Goal: Information Seeking & Learning: Compare options

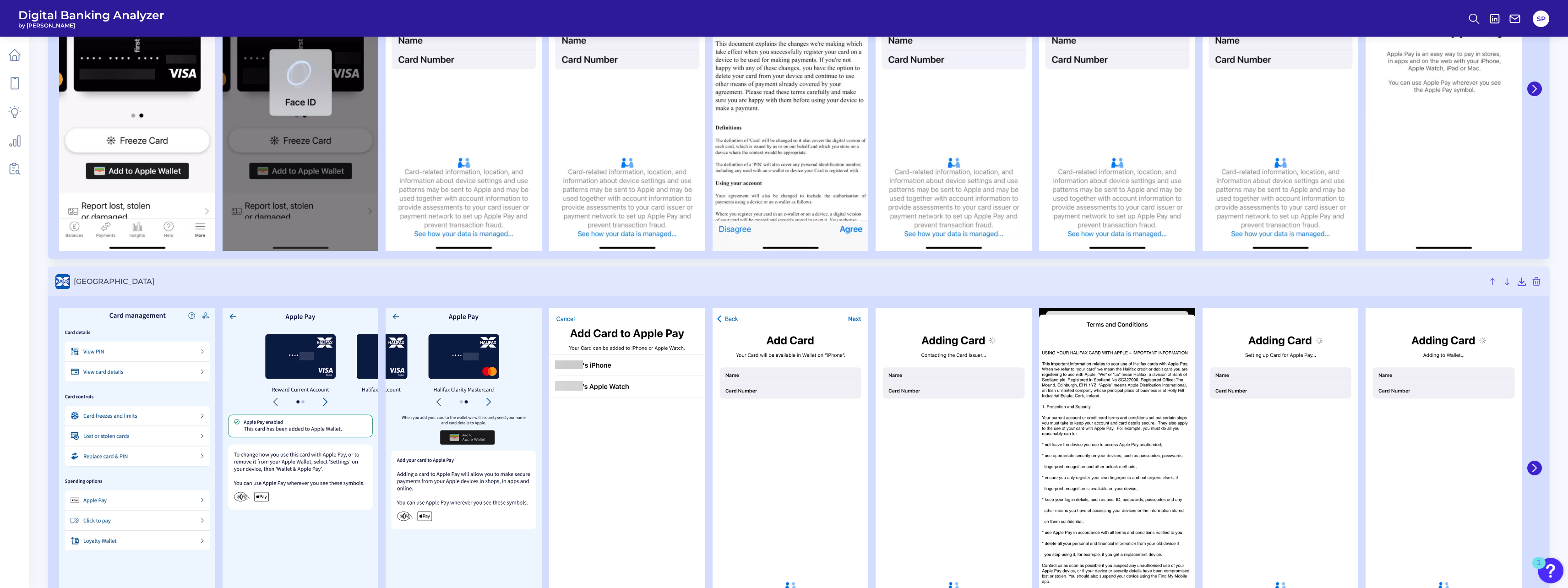
scroll to position [1128, 0]
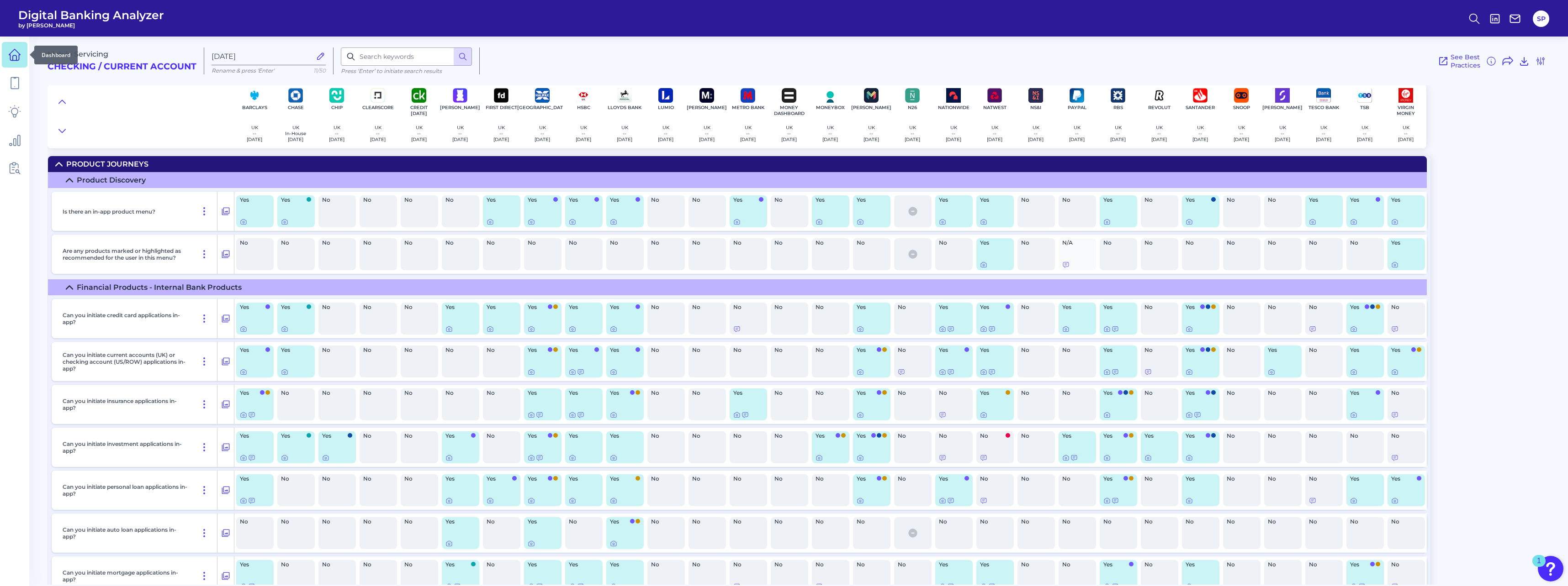
click at [20, 57] on icon at bounding box center [14, 54] width 12 height 12
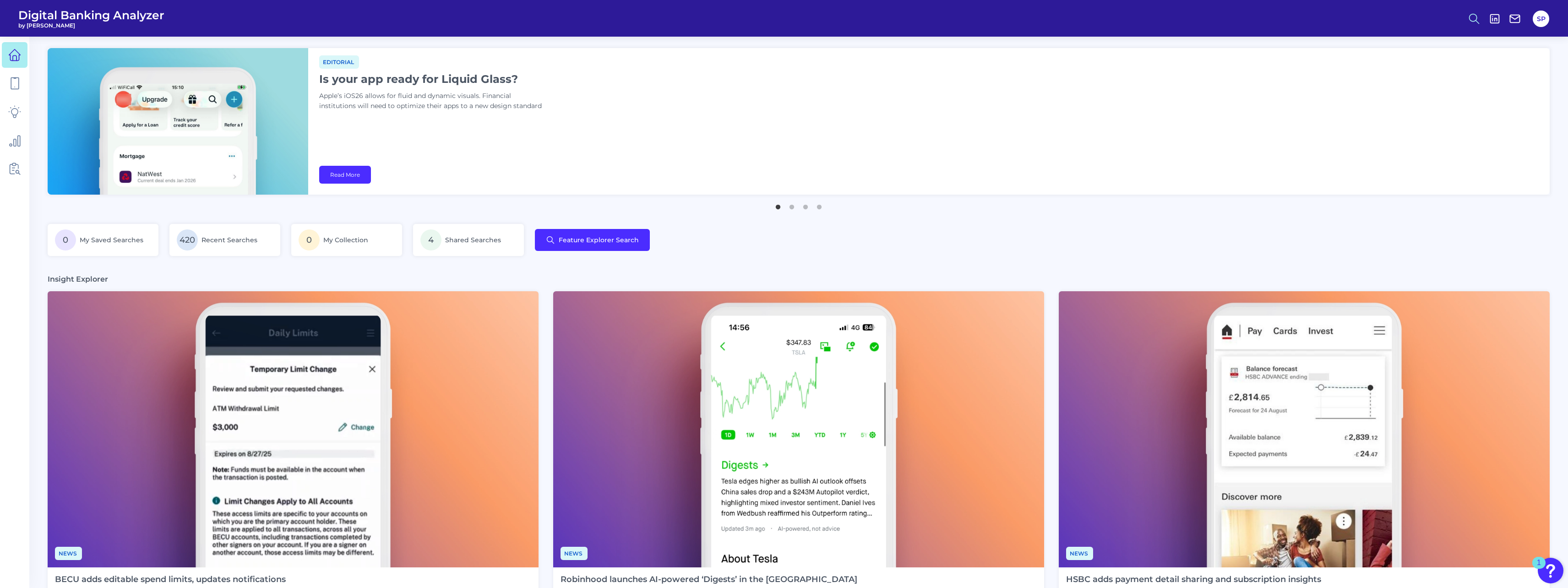
click at [1471, 18] on icon at bounding box center [1474, 18] width 13 height 13
click at [1448, 71] on button "Feature Explorer Search" at bounding box center [1430, 66] width 110 height 23
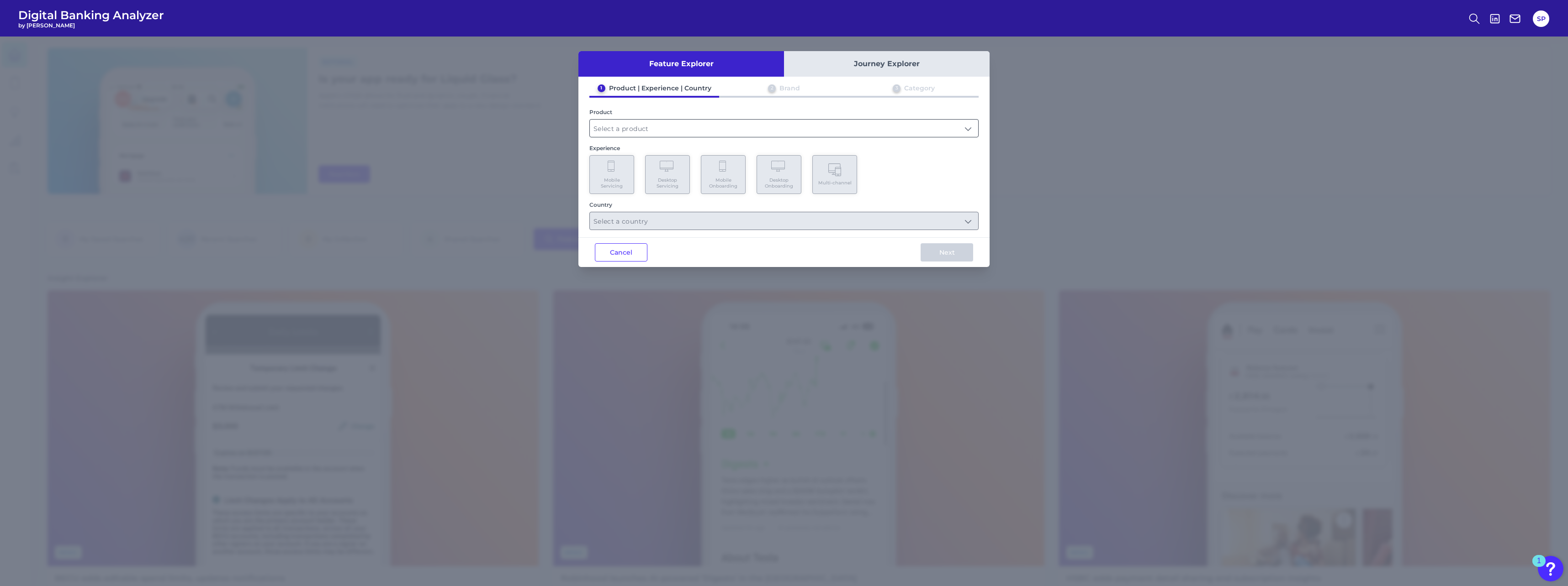
click at [687, 128] on input "text" at bounding box center [784, 128] width 388 height 17
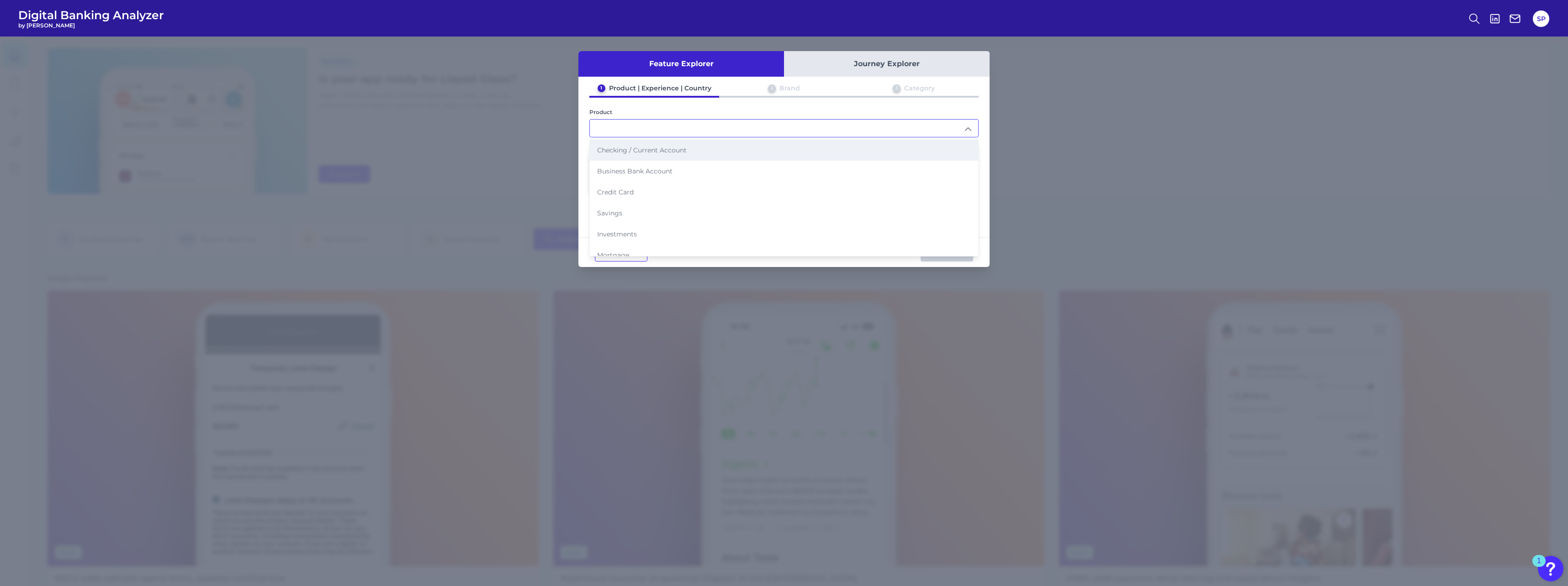
click at [685, 152] on span "Checking / Current Account" at bounding box center [642, 150] width 90 height 8
type input "Checking / Current Account"
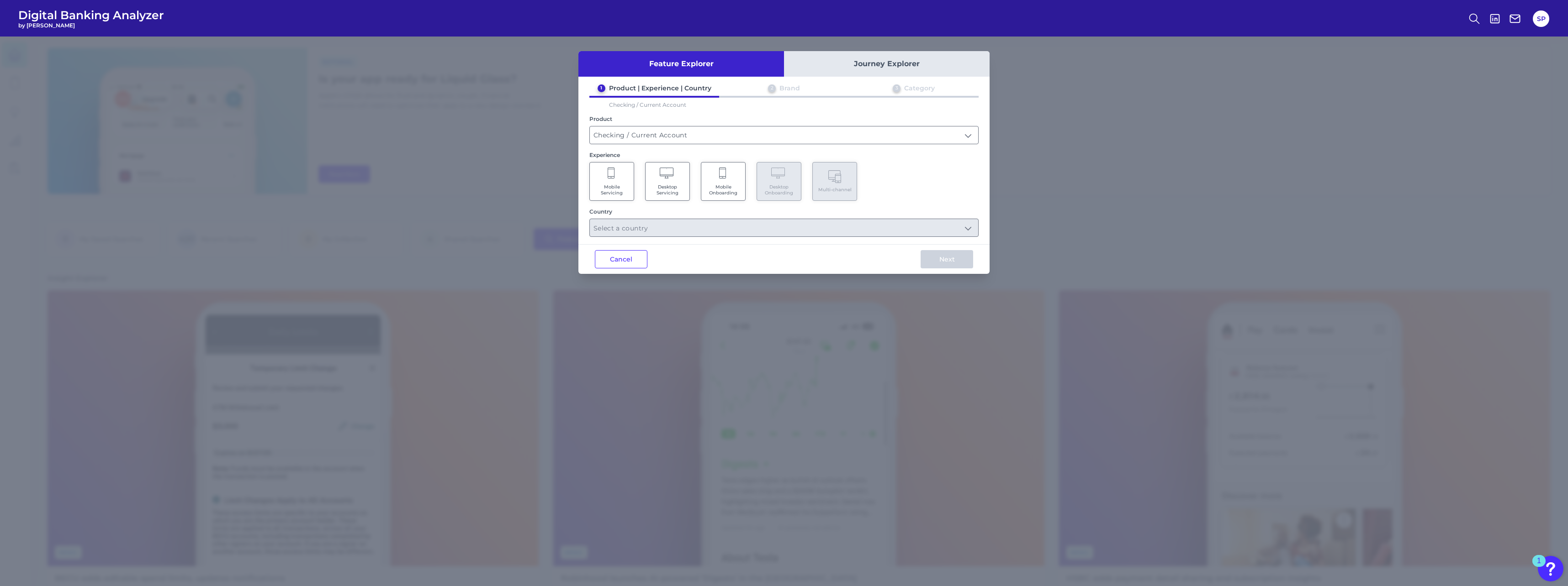
click at [738, 189] on span "Mobile Onboarding" at bounding box center [724, 190] width 35 height 12
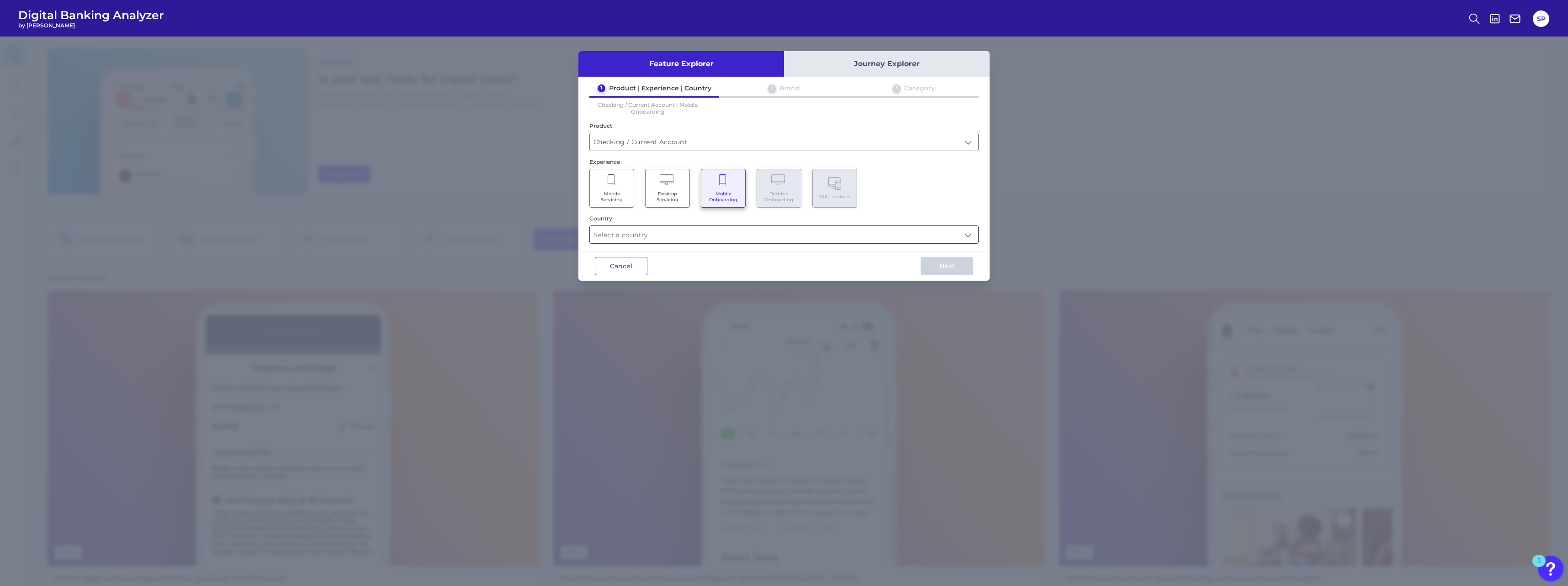
click at [718, 234] on input "text" at bounding box center [784, 234] width 388 height 17
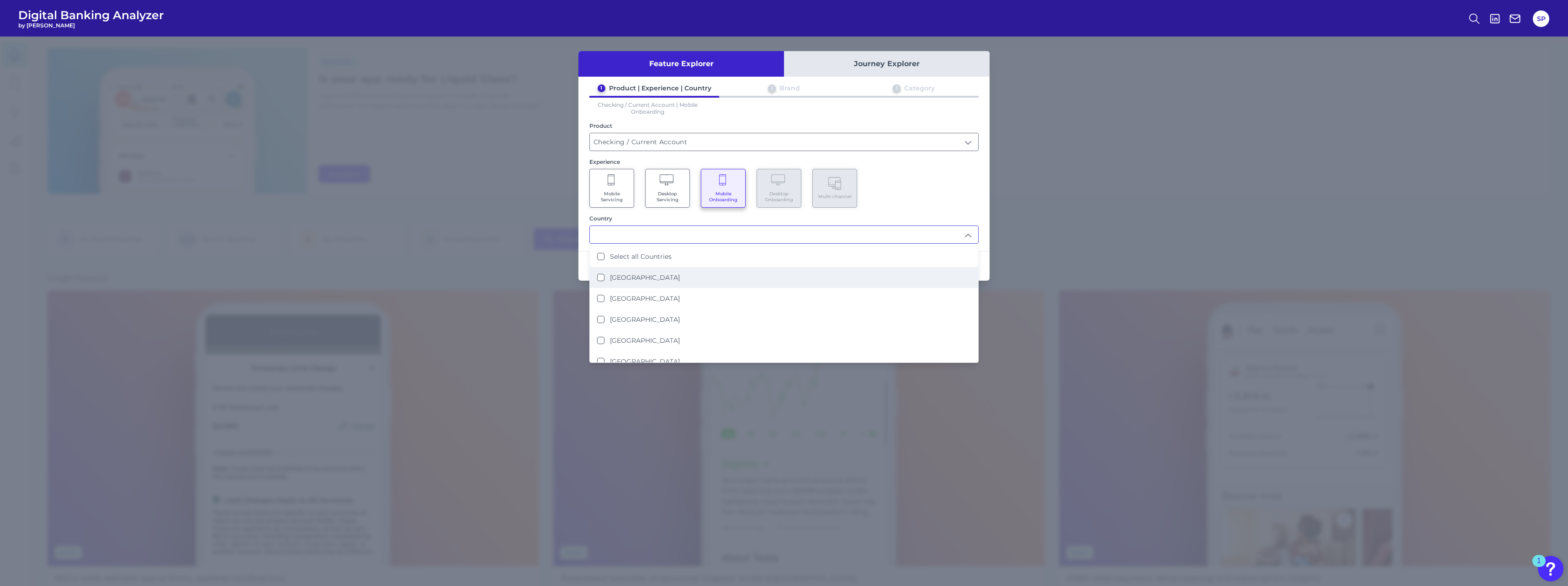
click at [687, 269] on li "[GEOGRAPHIC_DATA]" at bounding box center [784, 277] width 388 height 21
type input "[GEOGRAPHIC_DATA]"
click at [983, 185] on div "1 Product | Experience | Country 2 Brand 3 Category Checking / Current Account …" at bounding box center [784, 164] width 411 height 160
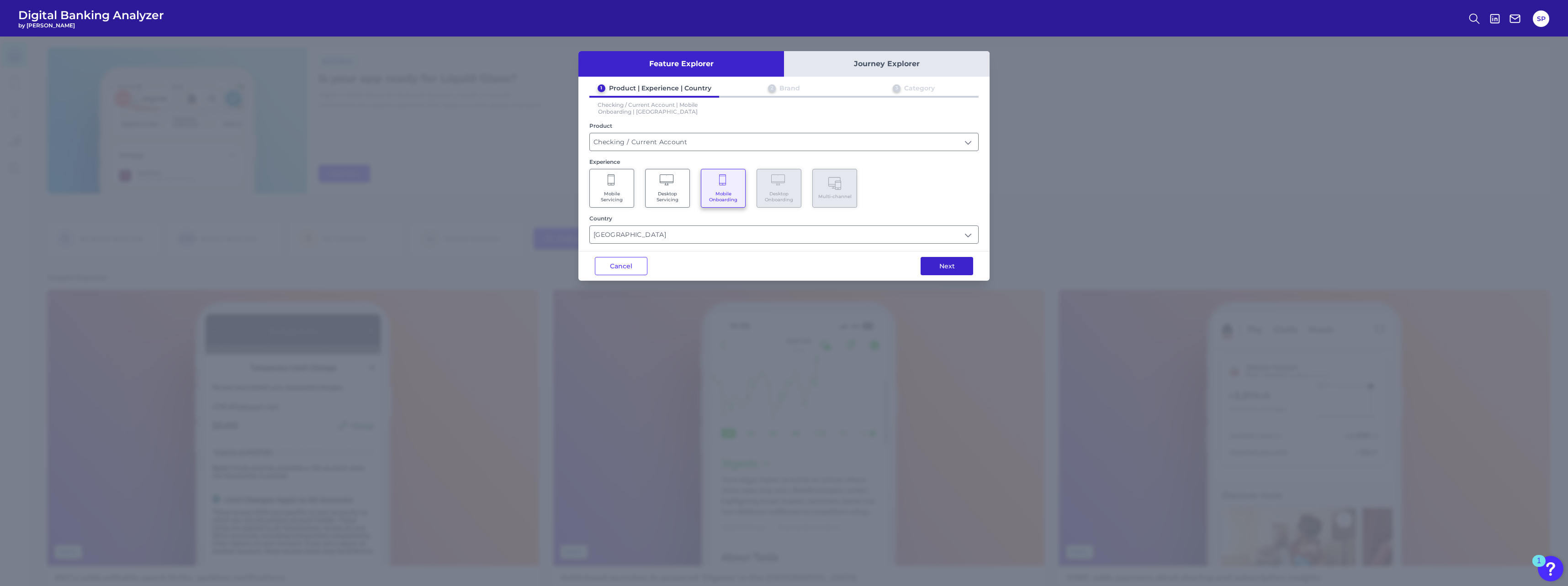
click at [960, 260] on button "Next" at bounding box center [947, 266] width 52 height 18
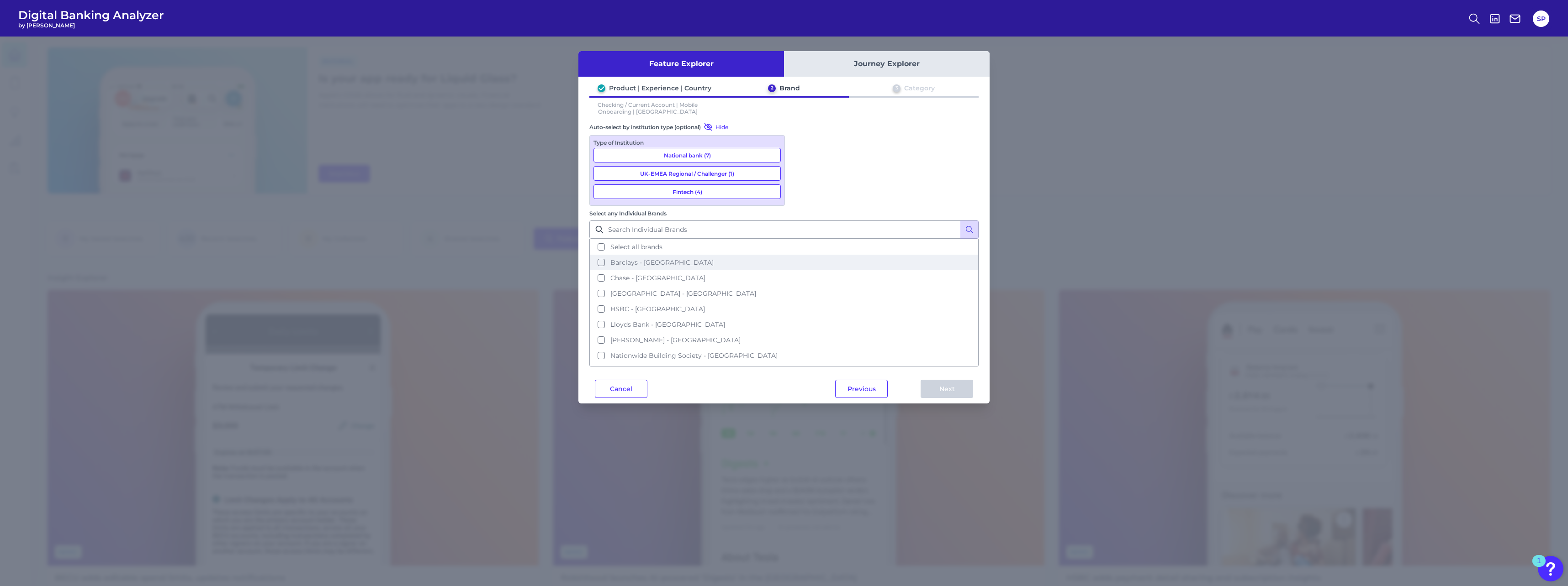
click at [827, 255] on button "Barclays - [GEOGRAPHIC_DATA]" at bounding box center [784, 263] width 388 height 16
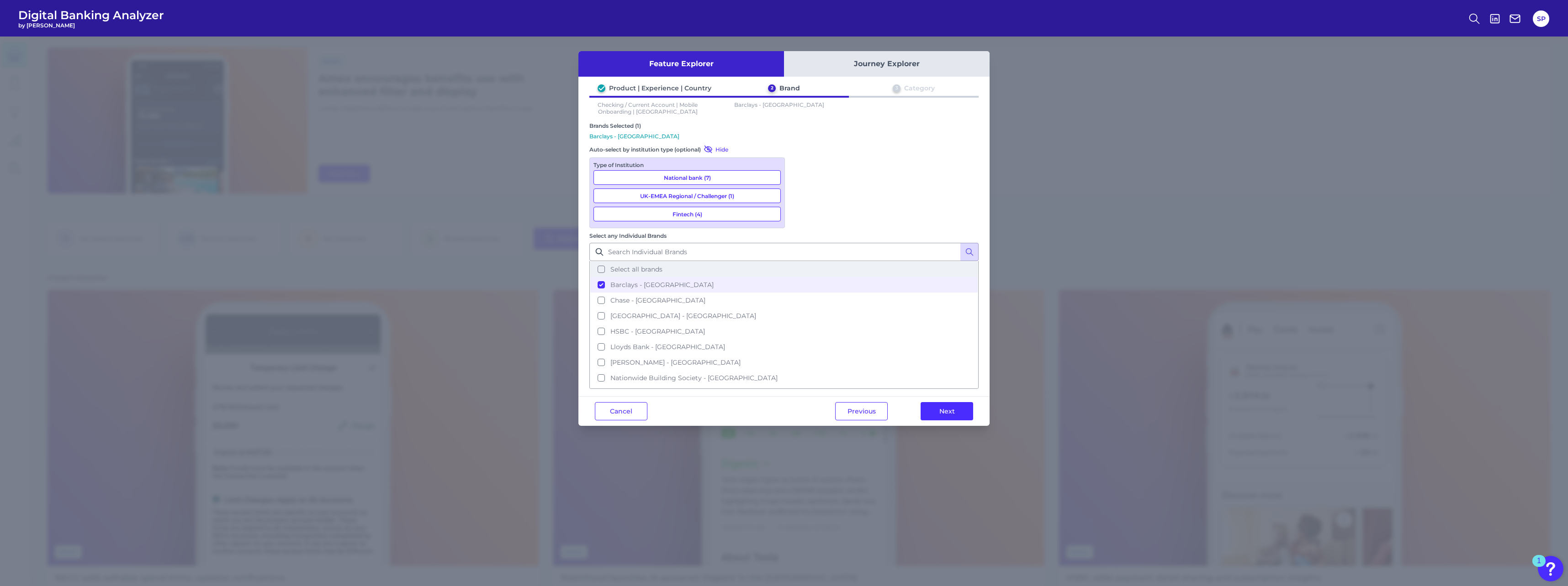
click at [829, 262] on button "Select all brands" at bounding box center [784, 269] width 388 height 16
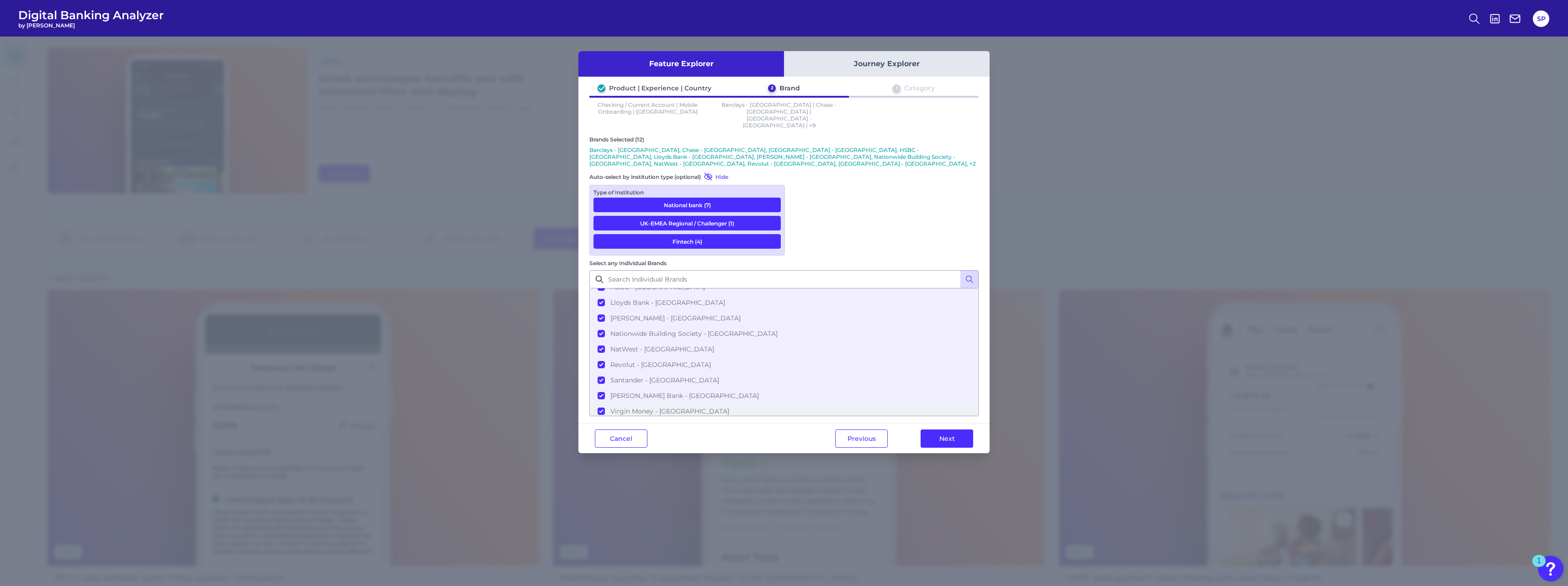
scroll to position [76, 0]
click at [942, 430] on button "Next" at bounding box center [947, 439] width 52 height 18
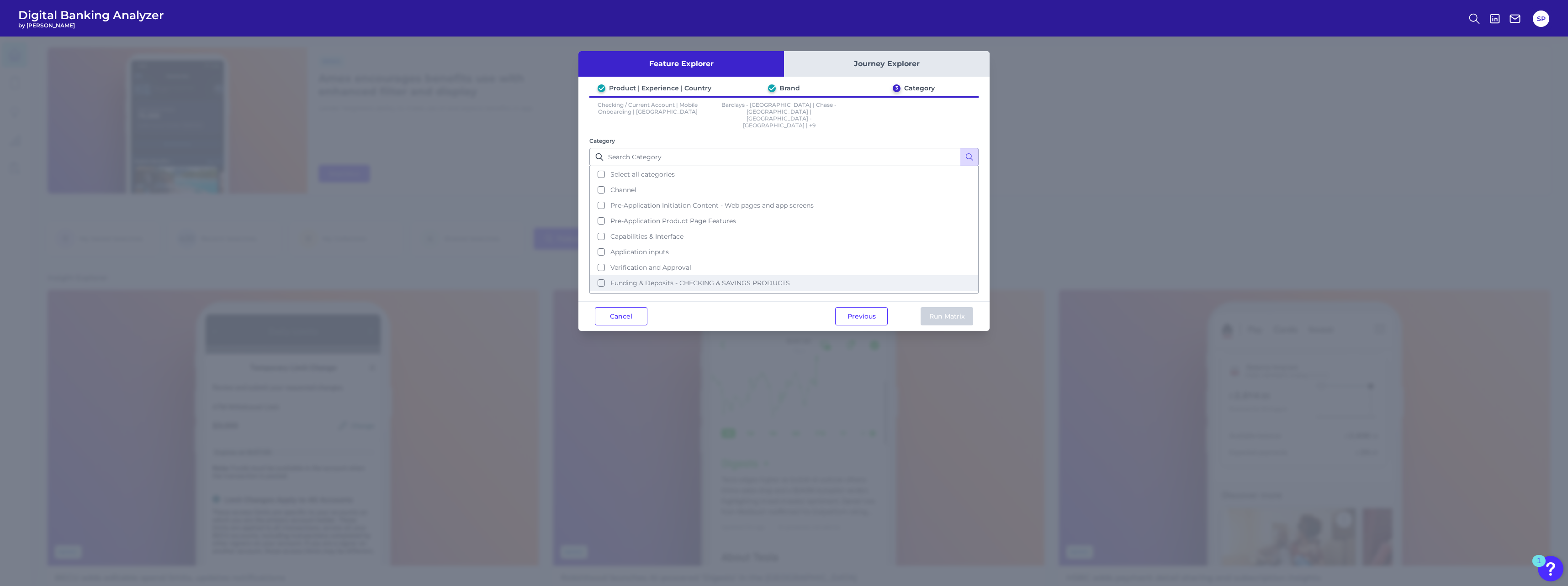
scroll to position [29, 0]
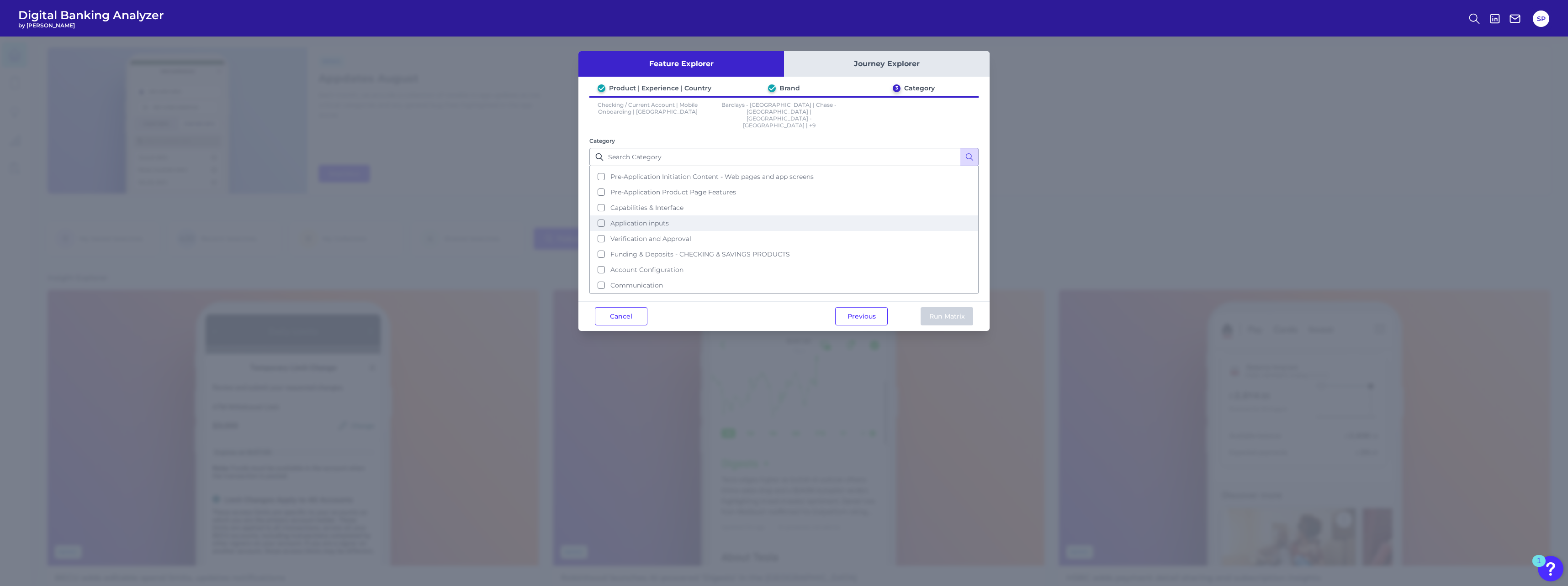
click at [654, 219] on span "Application inputs" at bounding box center [640, 224] width 58 height 8
click at [928, 308] on button "Run Matrix" at bounding box center [947, 317] width 52 height 18
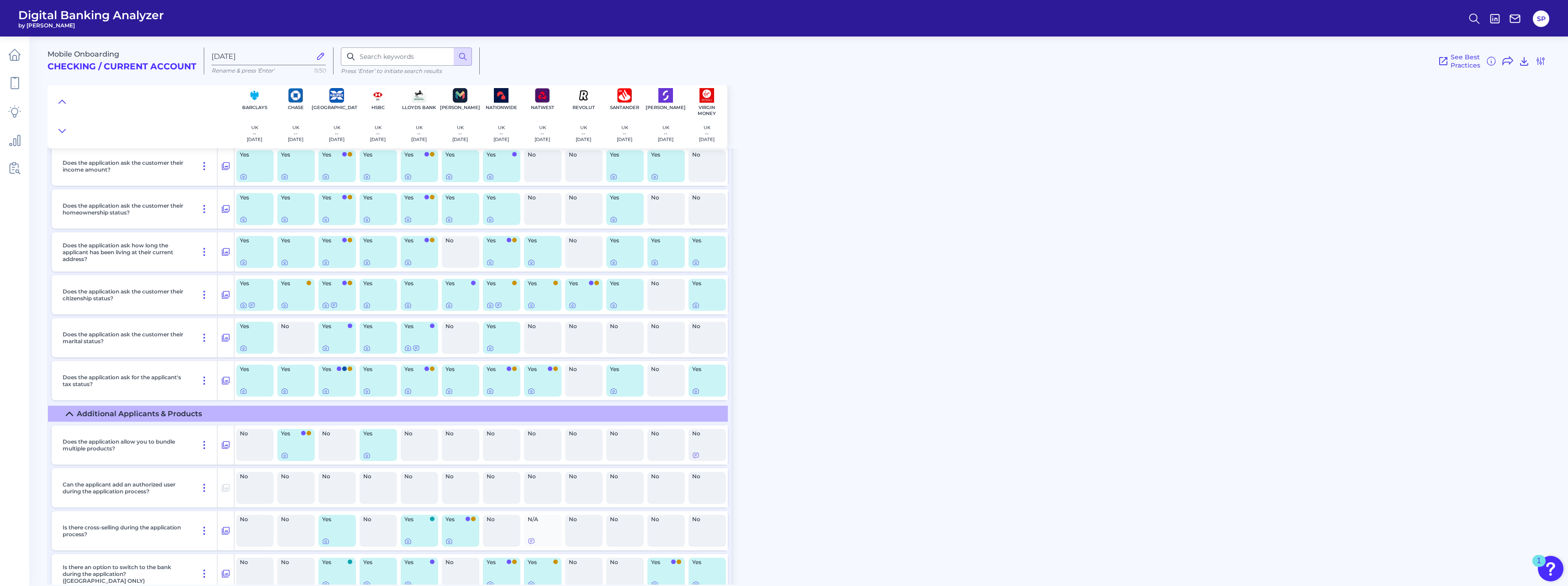
scroll to position [274, 0]
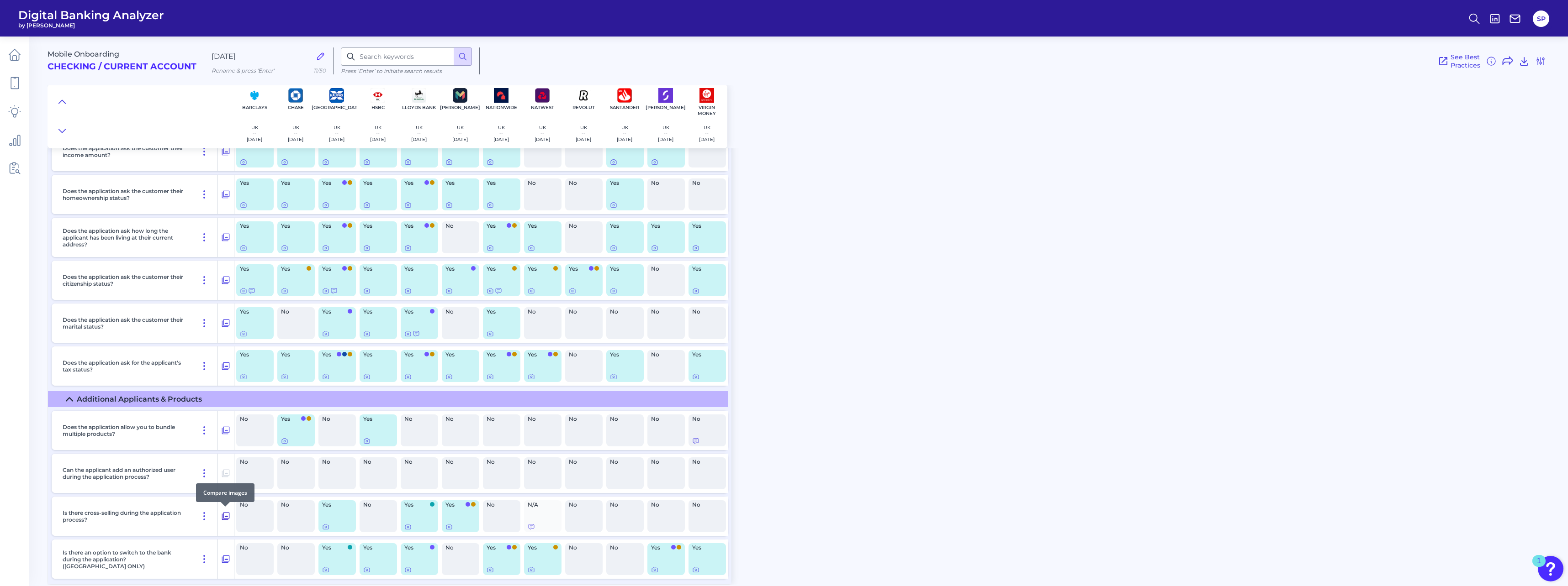
click at [227, 520] on icon at bounding box center [225, 516] width 7 height 7
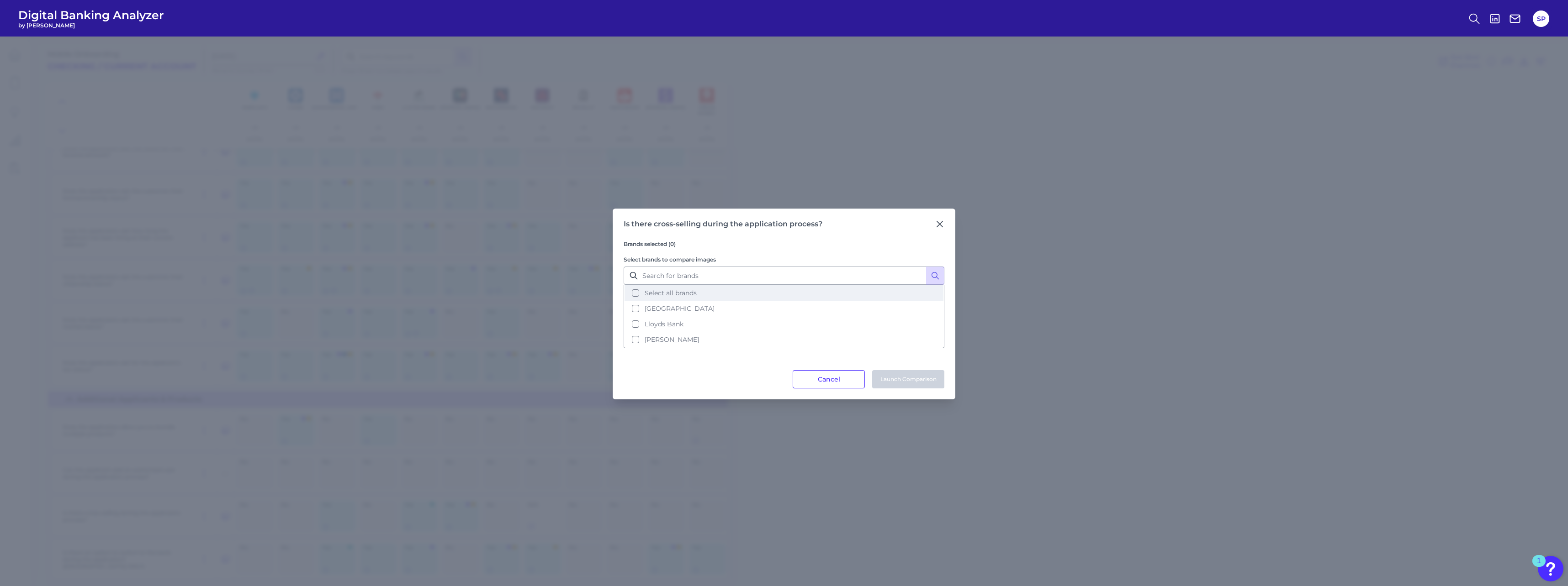
click at [693, 290] on span "Select all brands" at bounding box center [670, 293] width 52 height 8
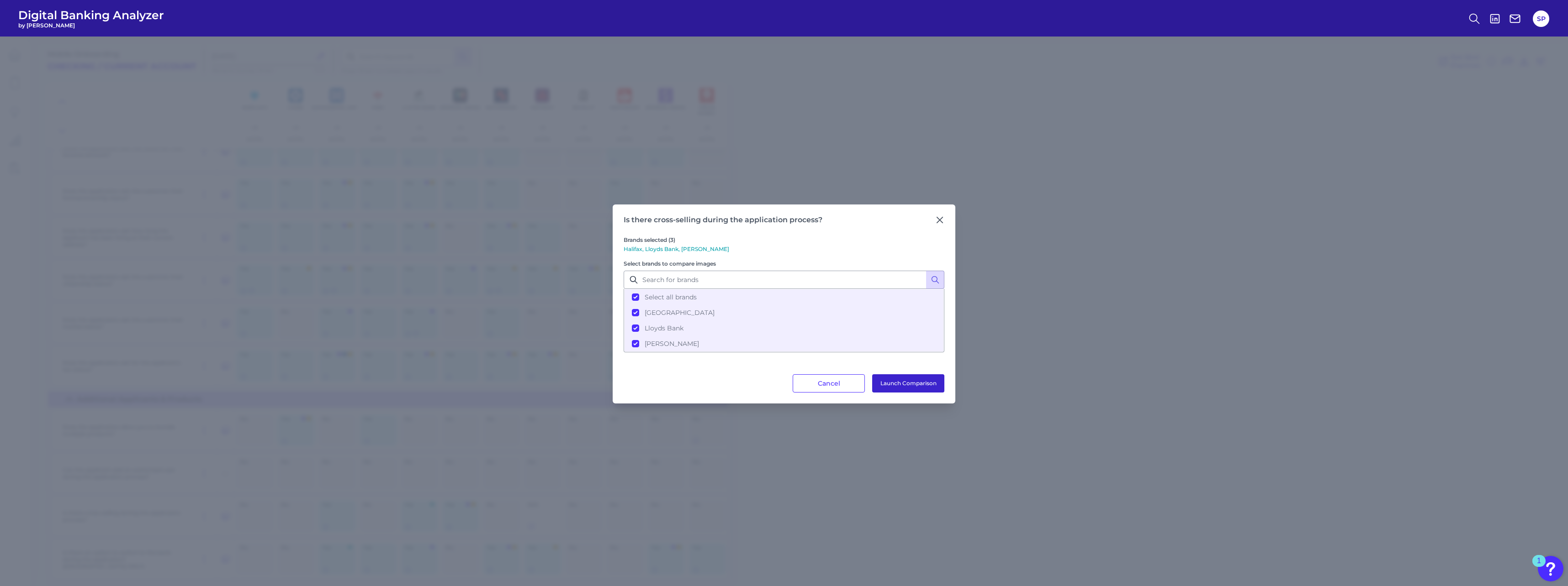
click at [891, 382] on button "Launch Comparison" at bounding box center [908, 383] width 72 height 18
